Goal: Submit feedback/report problem: Submit feedback/report problem

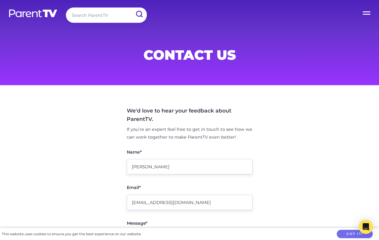
type input "[EMAIL_ADDRESS][DOMAIN_NAME]"
type textarea "Hi, I’d like to address how moms, whether they’re temporarily out of work or SA…"
checkbox input "true"
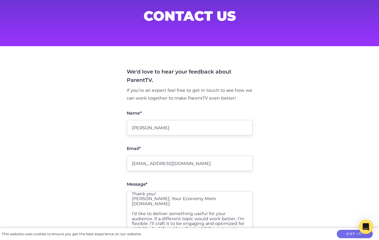
scroll to position [213, 0]
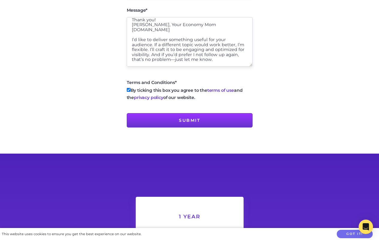
type textarea "Hi, I’d like to address how moms, whether they’re temporarily out of work or SA…"
click at [189, 120] on input "Submit" at bounding box center [190, 120] width 126 height 14
type input "Sending message..."
type input "Submit"
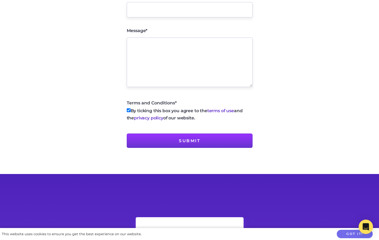
scroll to position [0, 0]
